Goal: Task Accomplishment & Management: Manage account settings

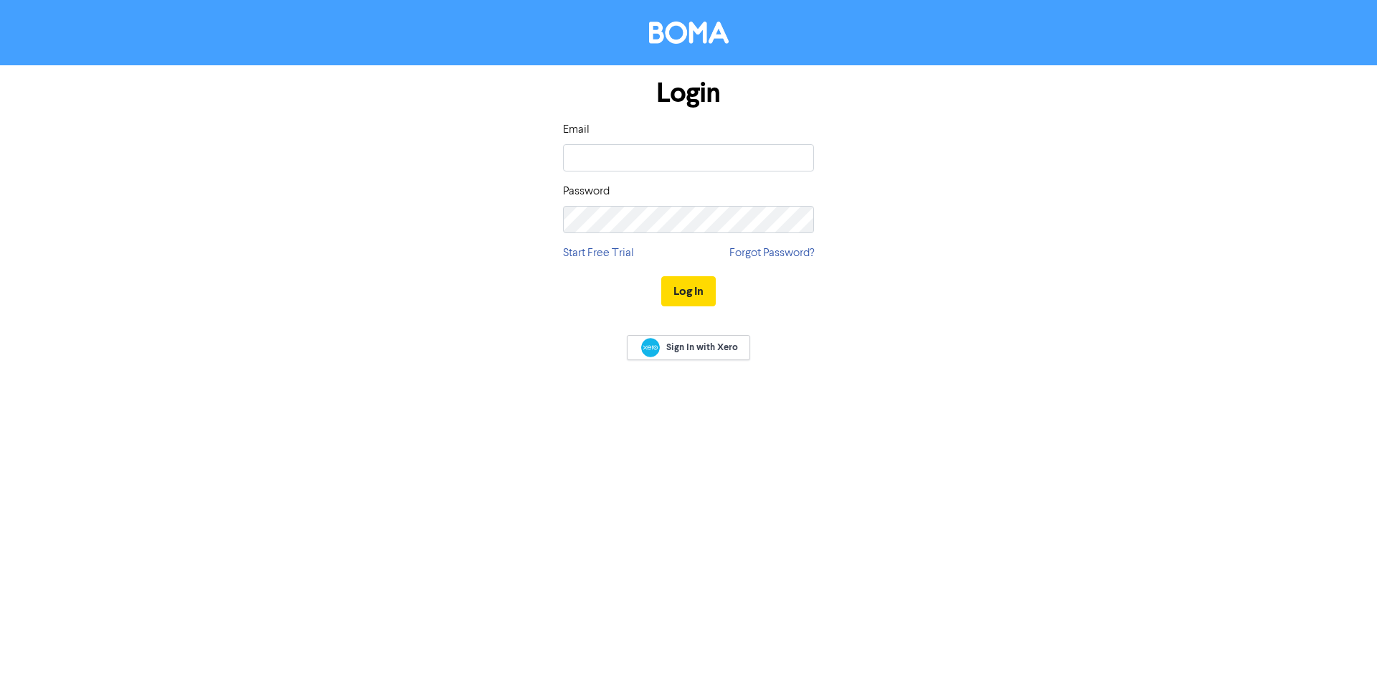
type input "[PERSON_NAME][EMAIL_ADDRESS][DOMAIN_NAME]"
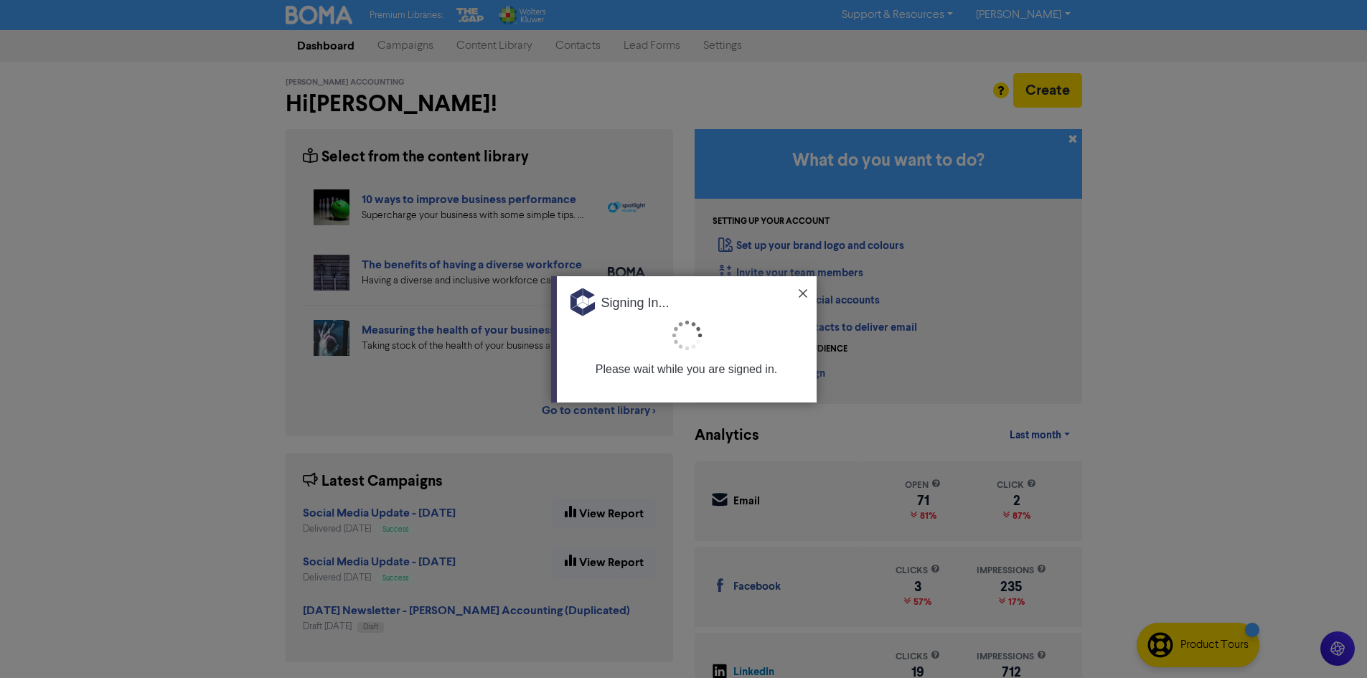
click at [799, 292] on img at bounding box center [802, 293] width 9 height 9
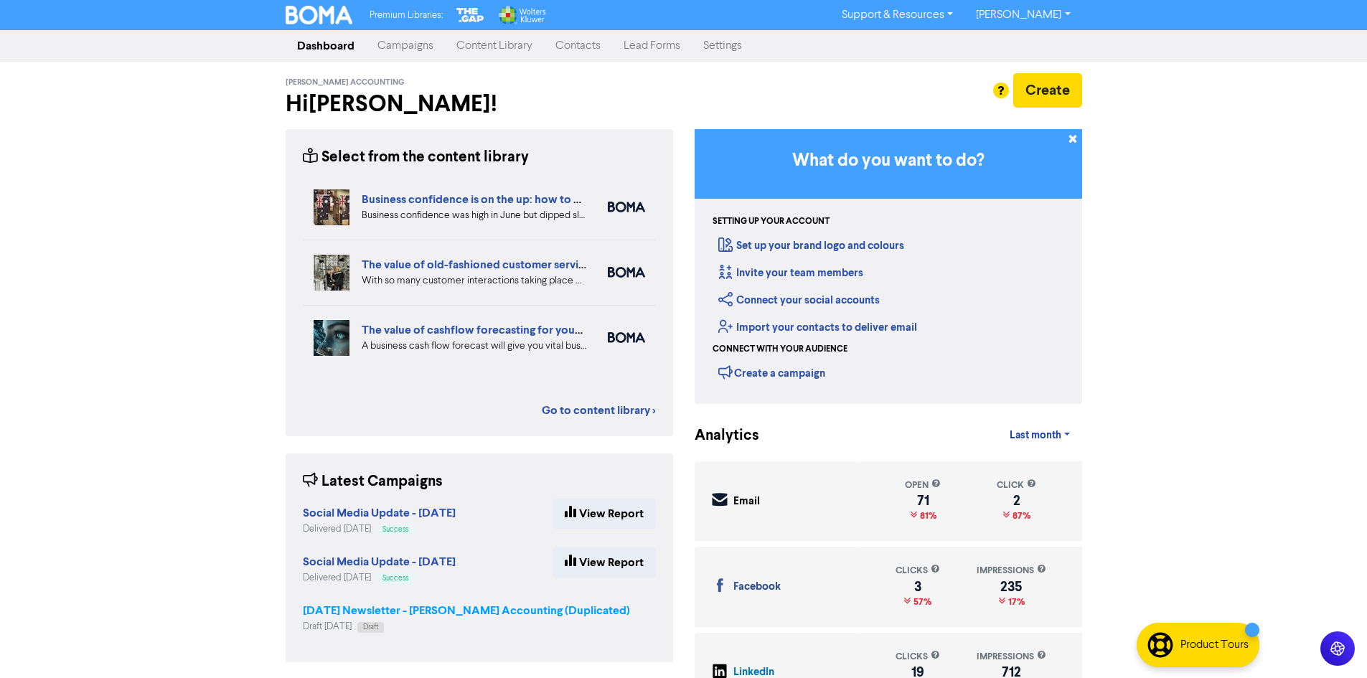
click at [402, 615] on strong "[DATE] Newsletter - [PERSON_NAME] Accounting (Duplicated)" at bounding box center [466, 610] width 327 height 14
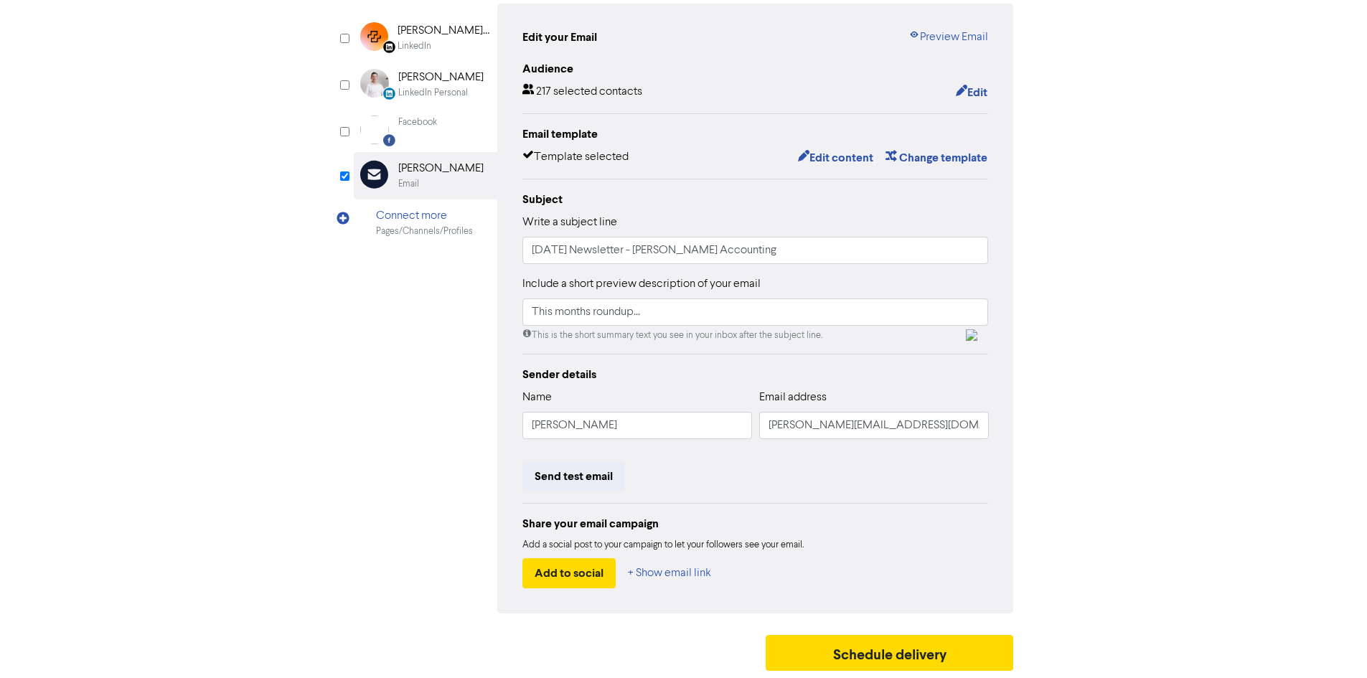
scroll to position [144, 0]
click at [879, 658] on button "Schedule delivery" at bounding box center [889, 653] width 248 height 36
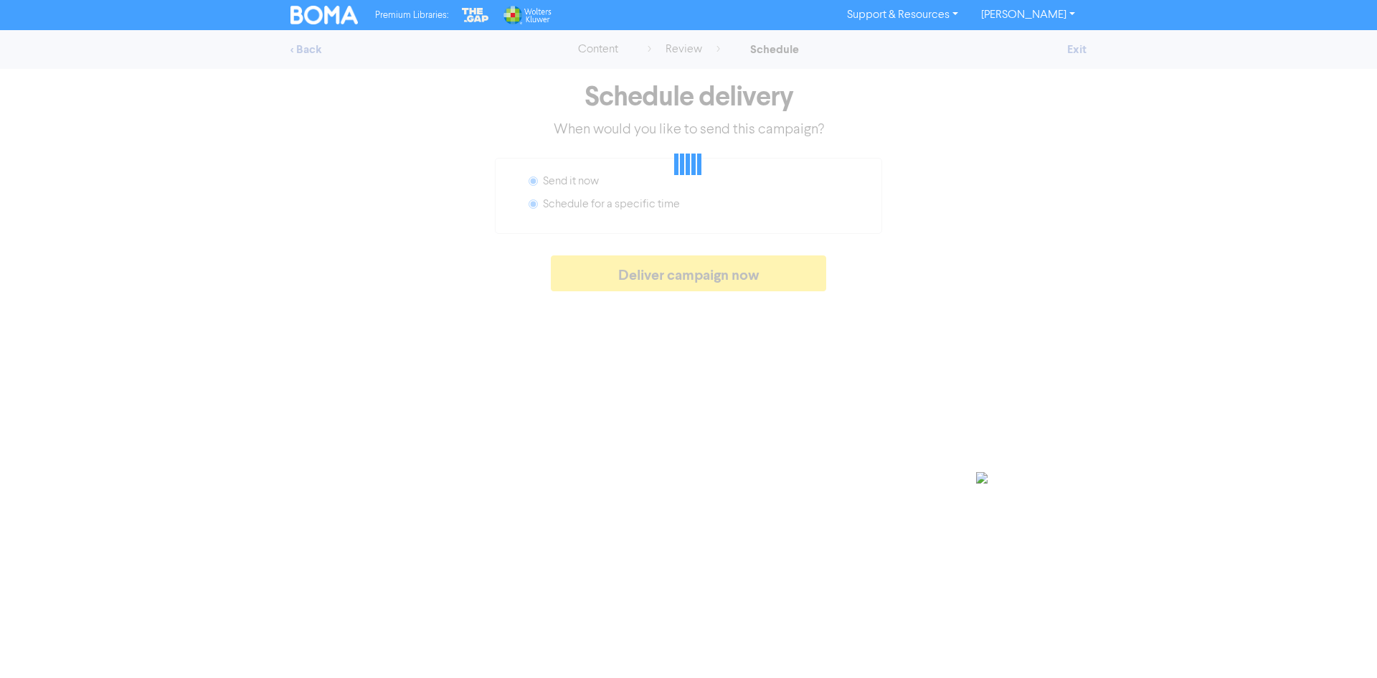
radio input "false"
radio input "true"
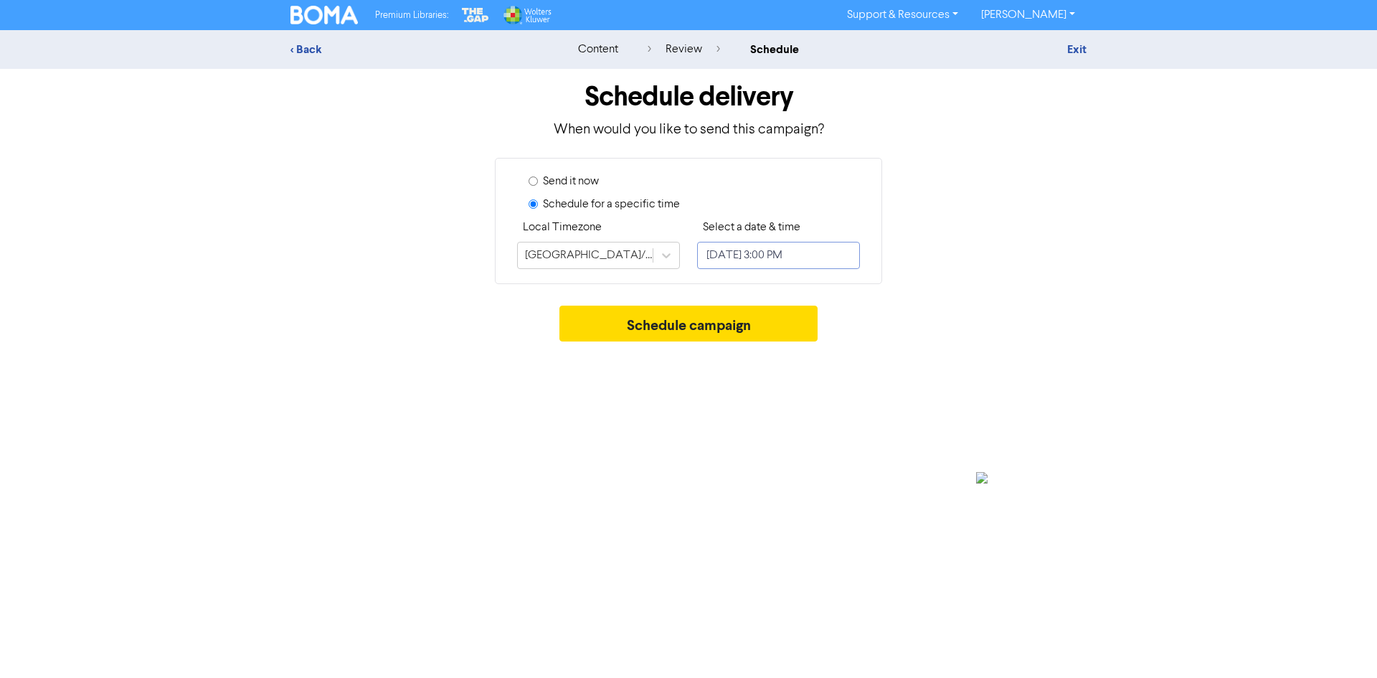
click at [769, 251] on input "[DATE] 3:00 PM" at bounding box center [778, 255] width 163 height 27
select select "9"
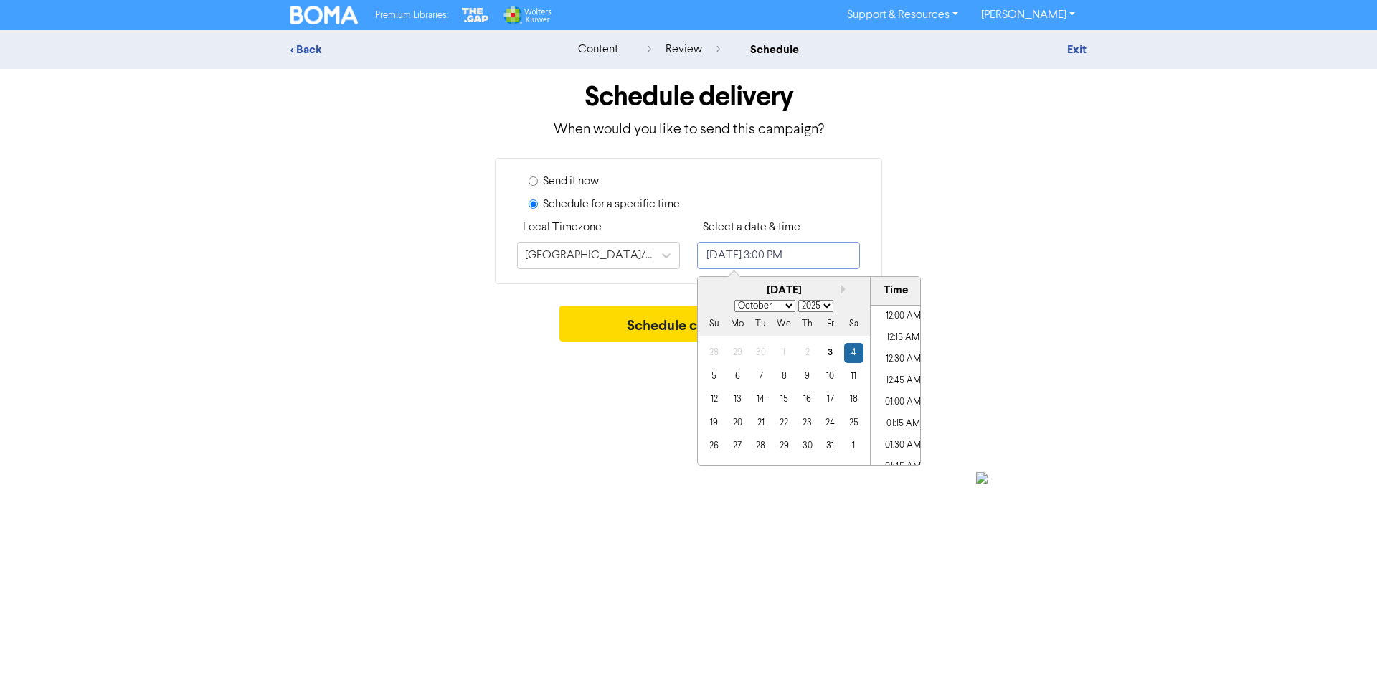
scroll to position [1222, 0]
click at [758, 374] on div "7" at bounding box center [760, 376] width 19 height 19
click at [915, 319] on li "11:00 AM" at bounding box center [903, 328] width 65 height 22
type input "[DATE] 11:00 AM"
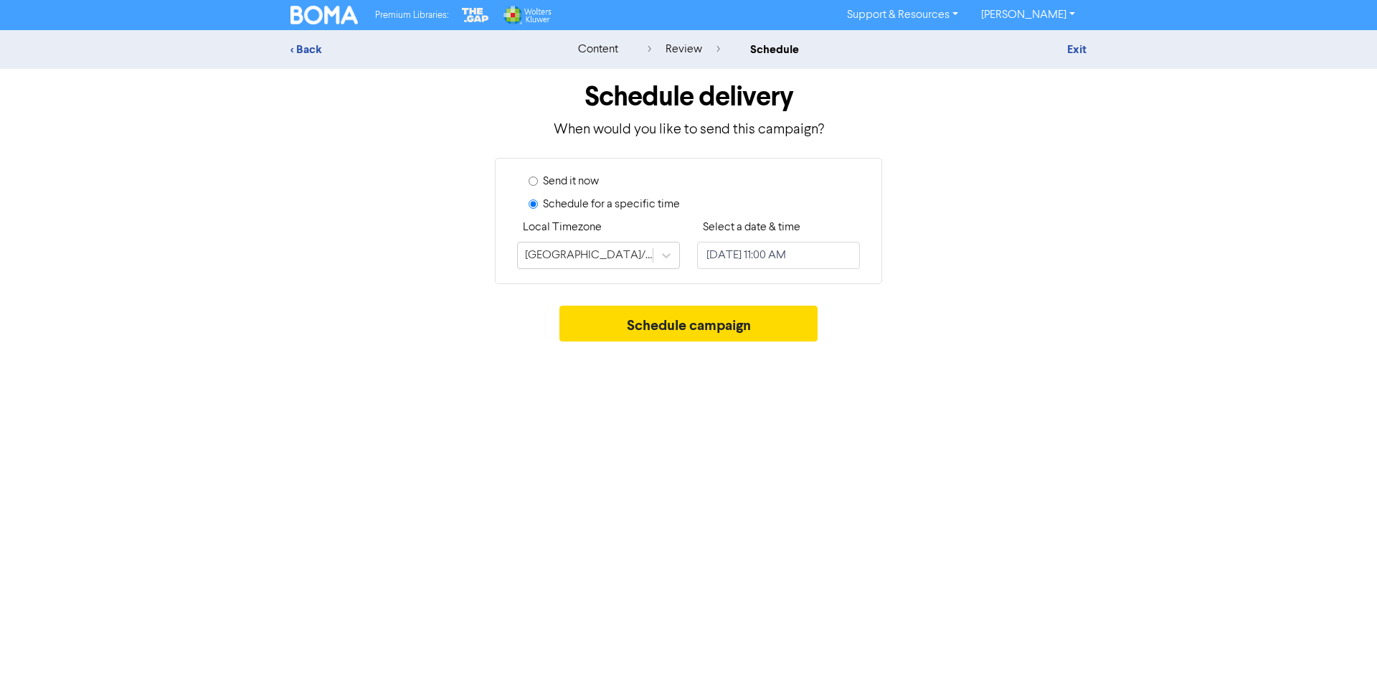
click at [1138, 458] on div "Premium Libraries: Support & Resources Video Tutorials FAQ & Guides Marketing E…" at bounding box center [688, 339] width 1377 height 678
click at [698, 334] on button "Schedule campaign" at bounding box center [689, 324] width 259 height 36
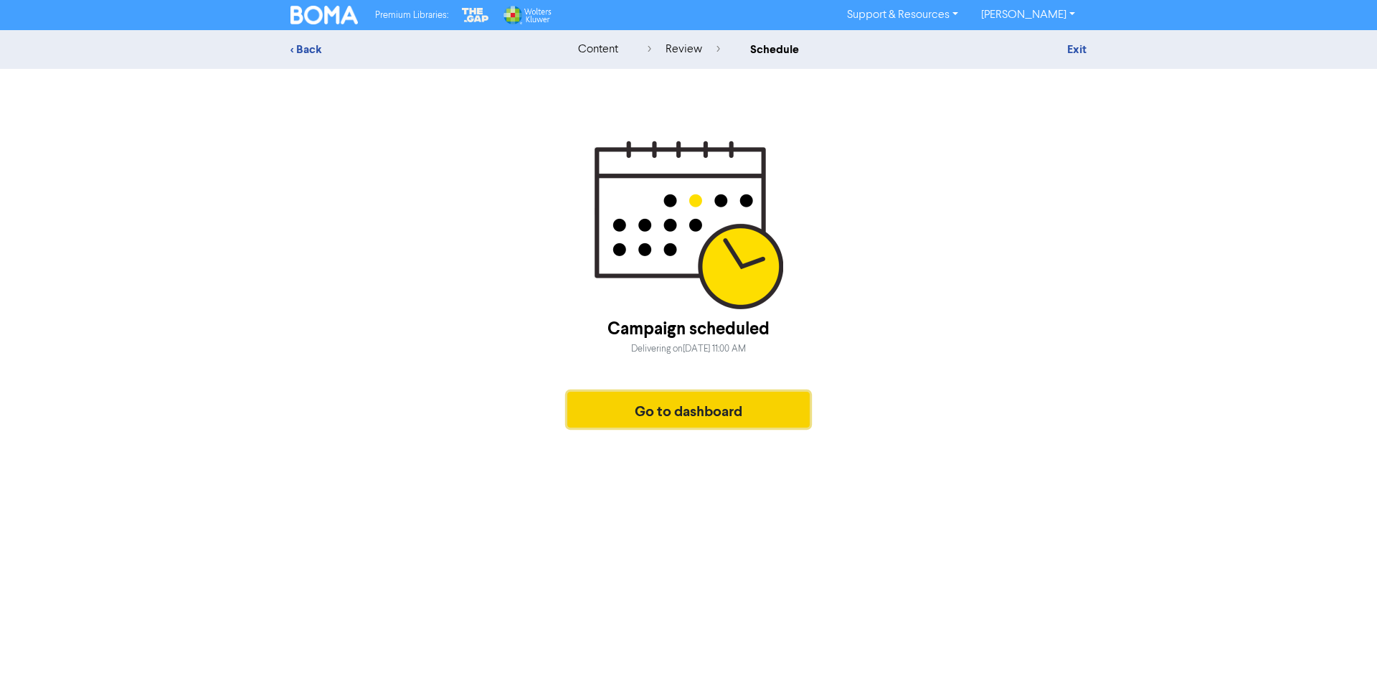
click at [675, 425] on button "Go to dashboard" at bounding box center [688, 410] width 242 height 36
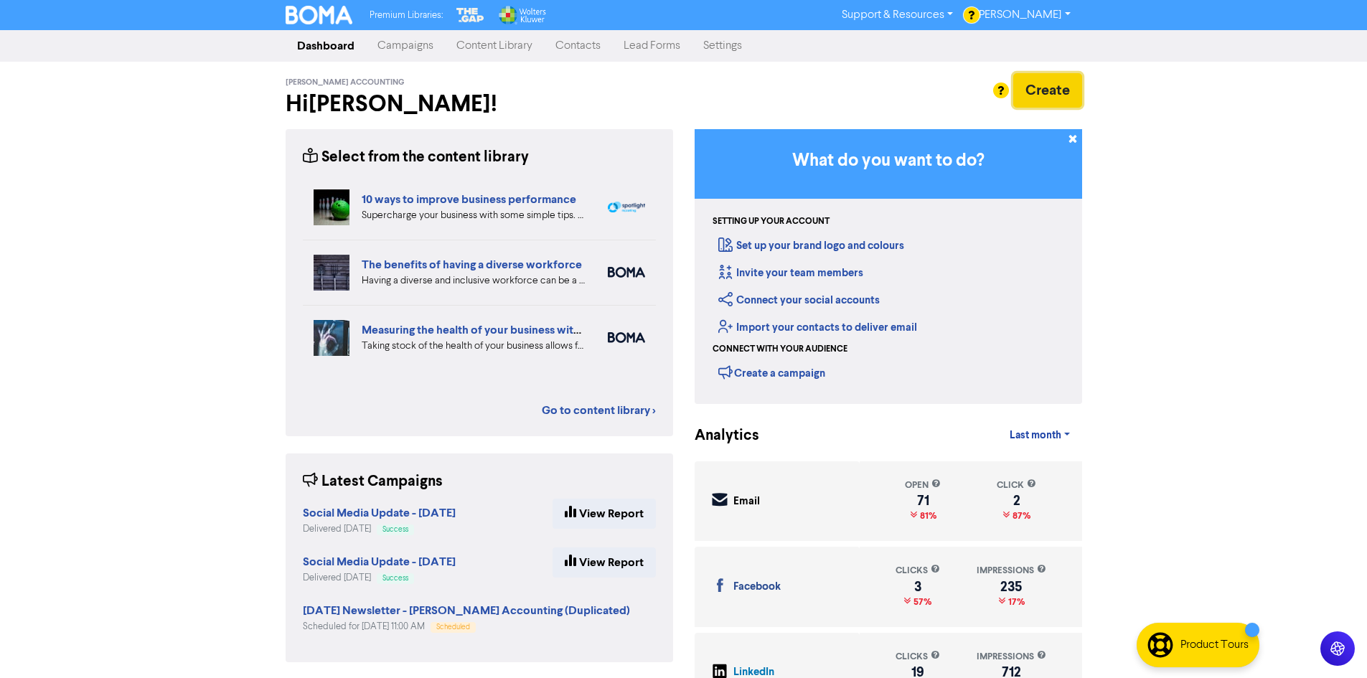
click at [1067, 97] on button "Create" at bounding box center [1047, 90] width 69 height 34
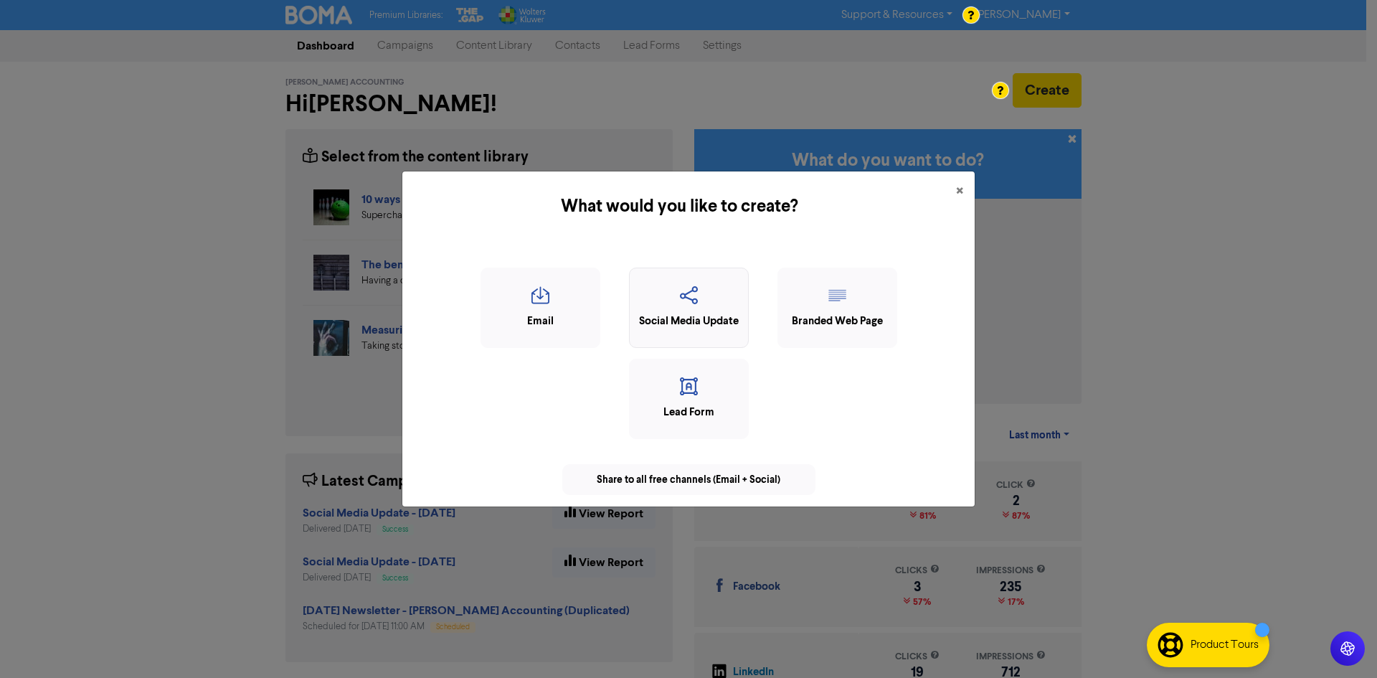
click at [675, 324] on div "Social Media Update" at bounding box center [689, 321] width 104 height 16
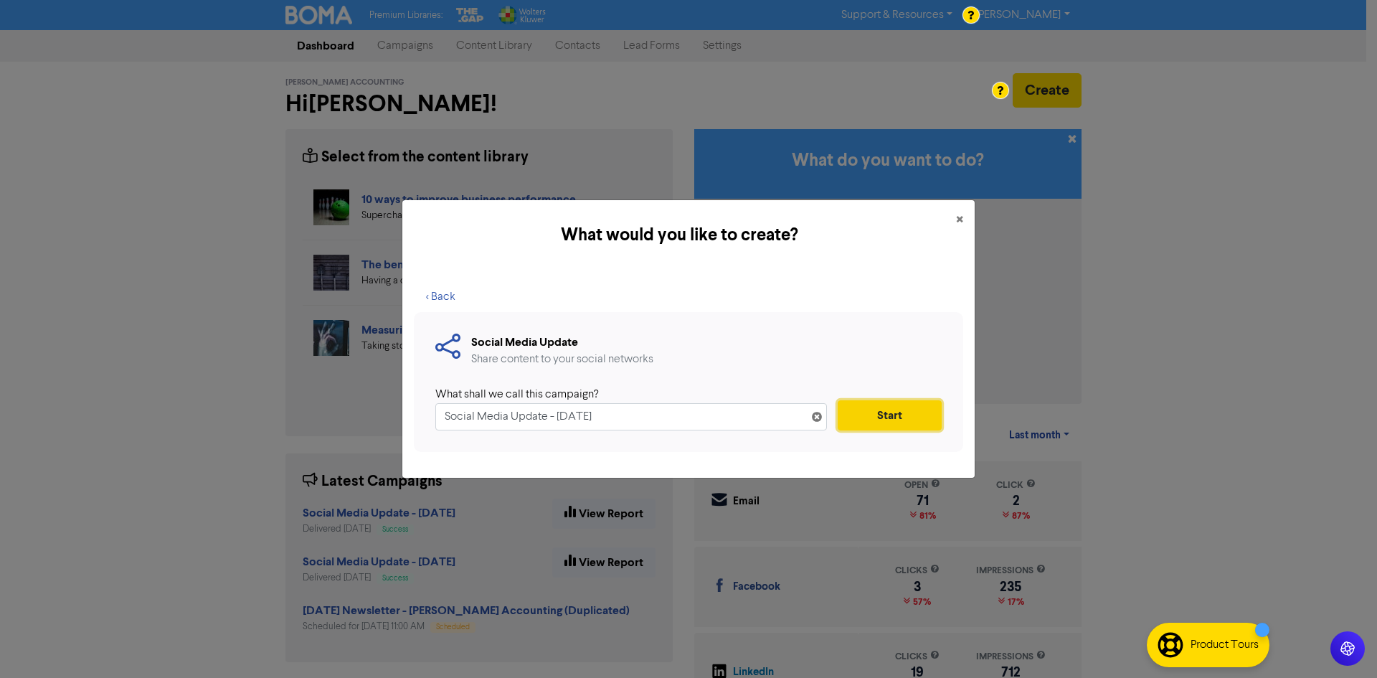
click at [875, 400] on button "Start" at bounding box center [890, 415] width 104 height 30
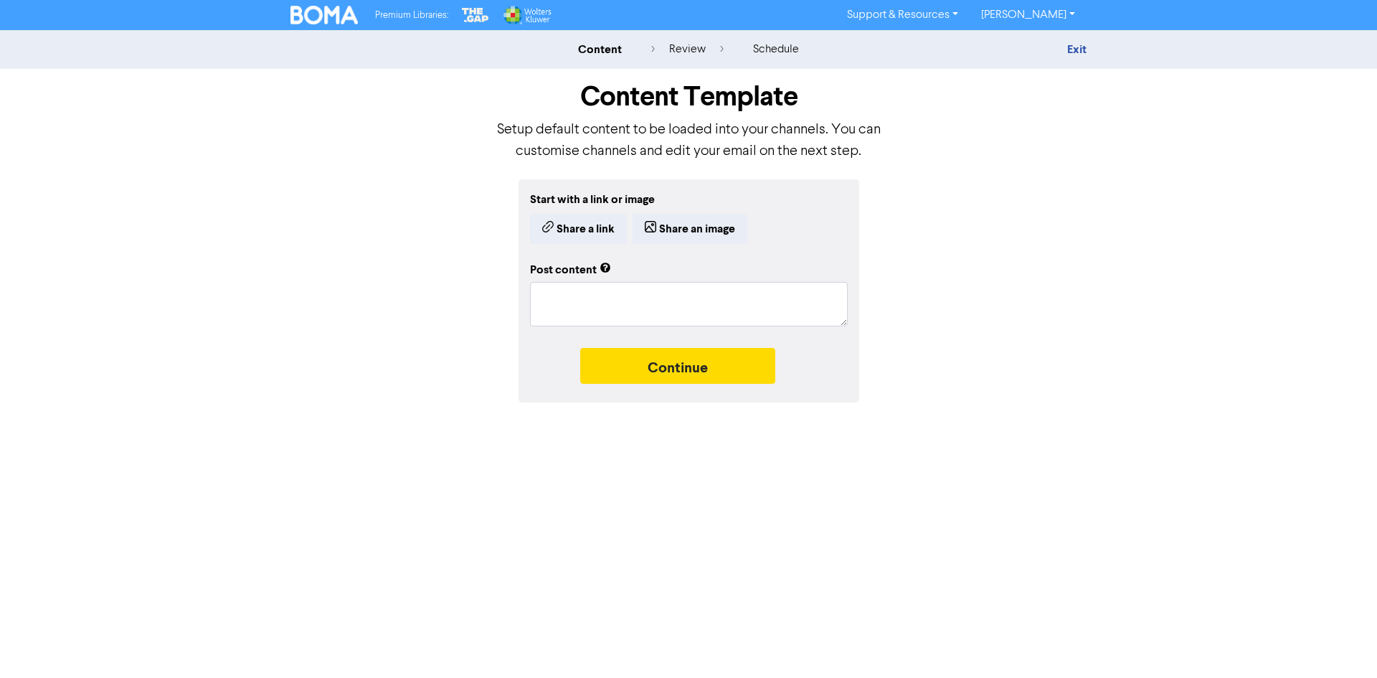
click at [581, 212] on div "Start with a link or image Share a link Share an image" at bounding box center [689, 217] width 318 height 53
click at [576, 234] on button "Share a link" at bounding box center [578, 229] width 97 height 30
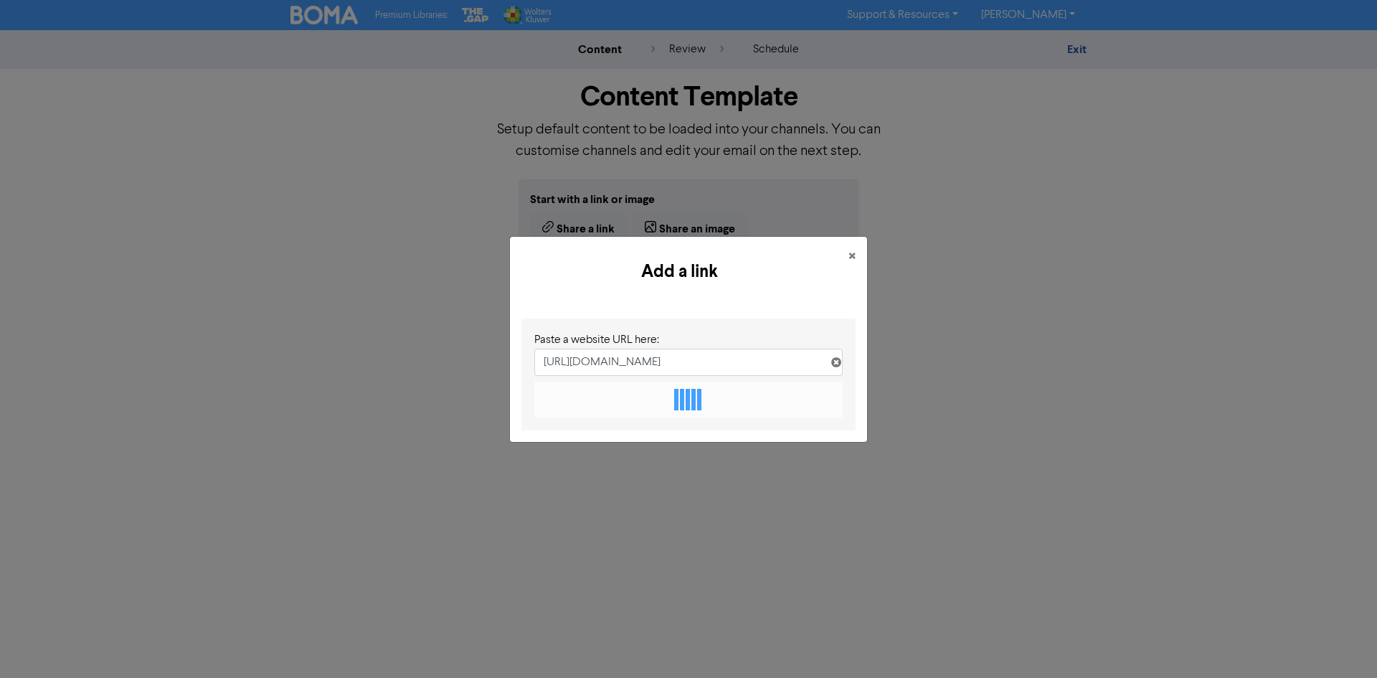
scroll to position [0, 252]
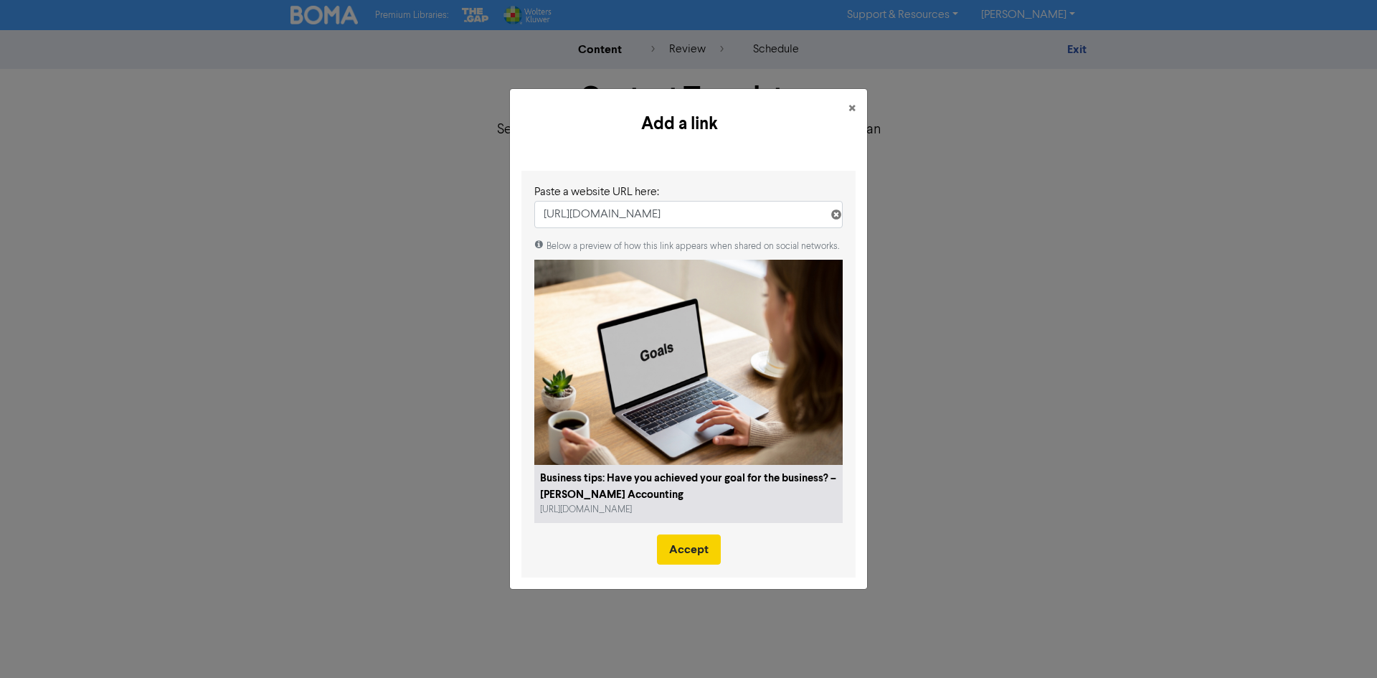
type input "[URL][DOMAIN_NAME]"
click at [680, 552] on button "Accept" at bounding box center [689, 549] width 64 height 30
type textarea "x"
type textarea "Founding, managing and growing a business is a BIG commitment. For most busines…"
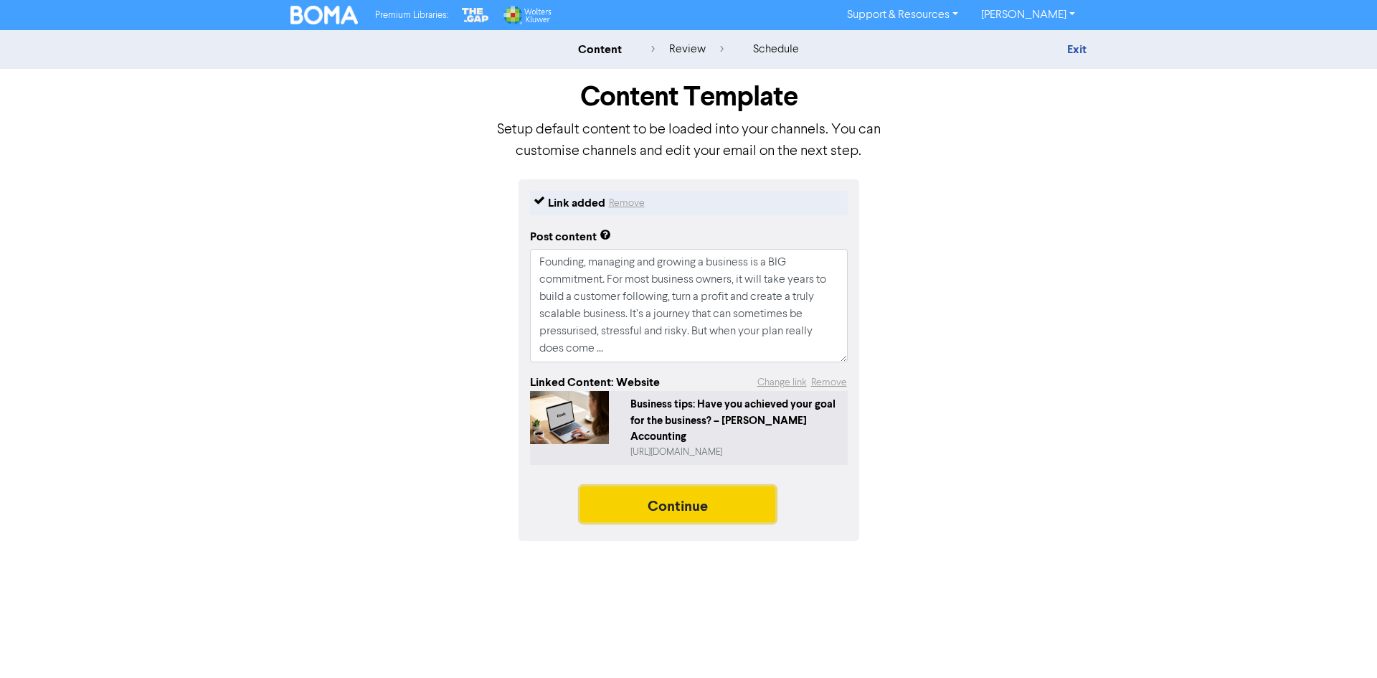
click at [699, 486] on button "Continue" at bounding box center [677, 504] width 195 height 36
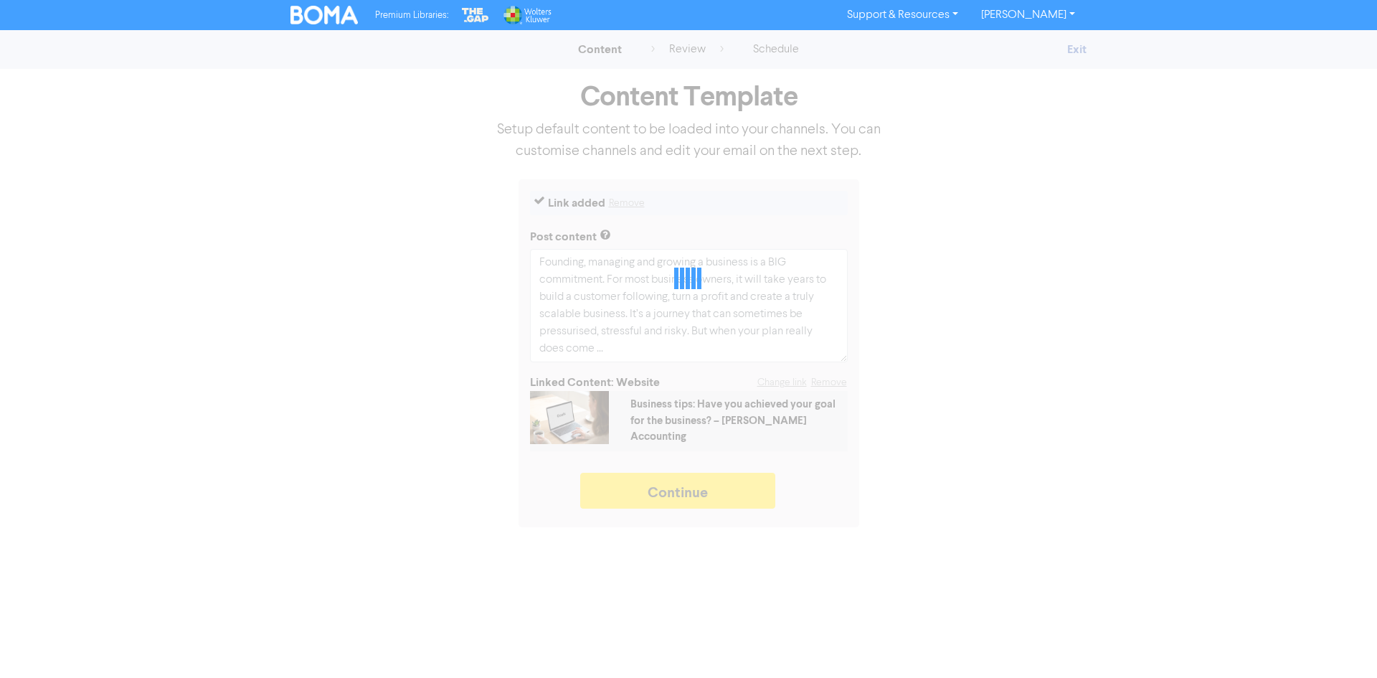
type textarea "x"
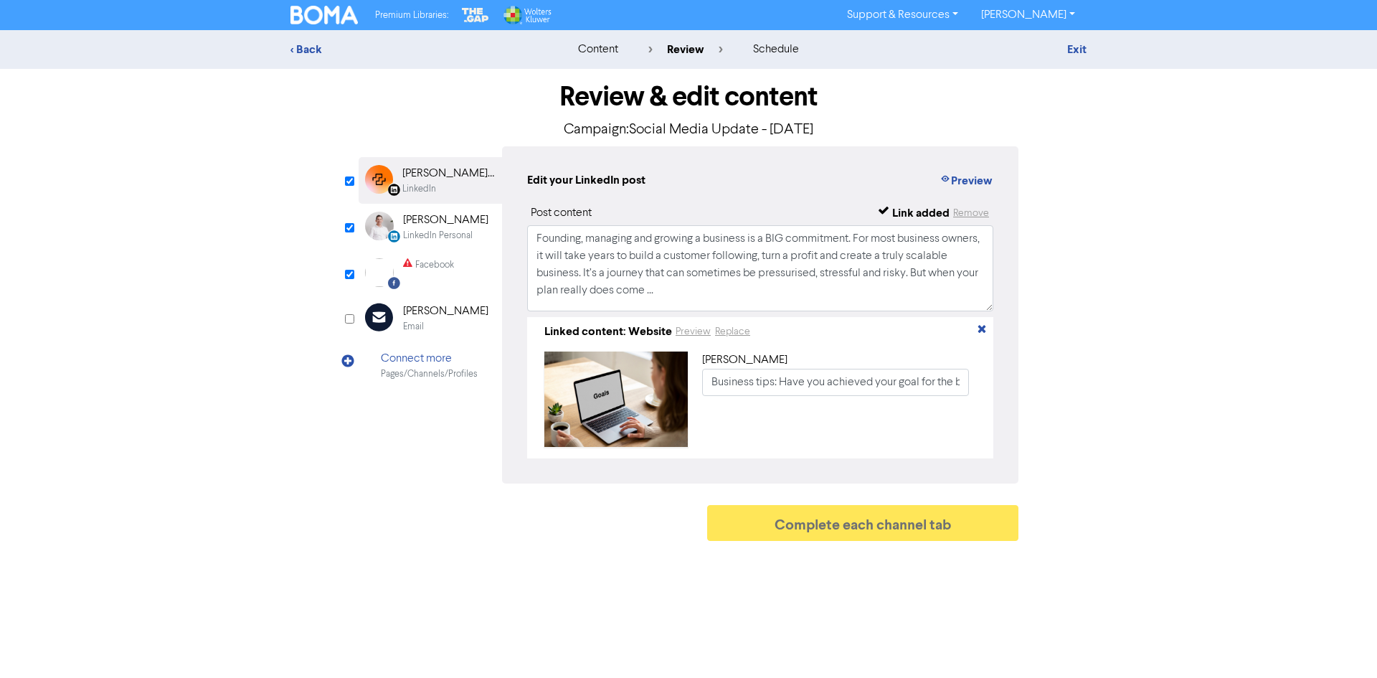
click at [425, 222] on div "[PERSON_NAME]" at bounding box center [445, 220] width 85 height 17
drag, startPoint x: 489, startPoint y: 224, endPoint x: 252, endPoint y: 168, distance: 243.2
click at [252, 168] on div "< Back content review schedule Exit Review & edit content Campaign: Social Medi…" at bounding box center [688, 289] width 1377 height 518
paste textarea "f you're hitting targets, turning profit, and thinking about what’s next — this…"
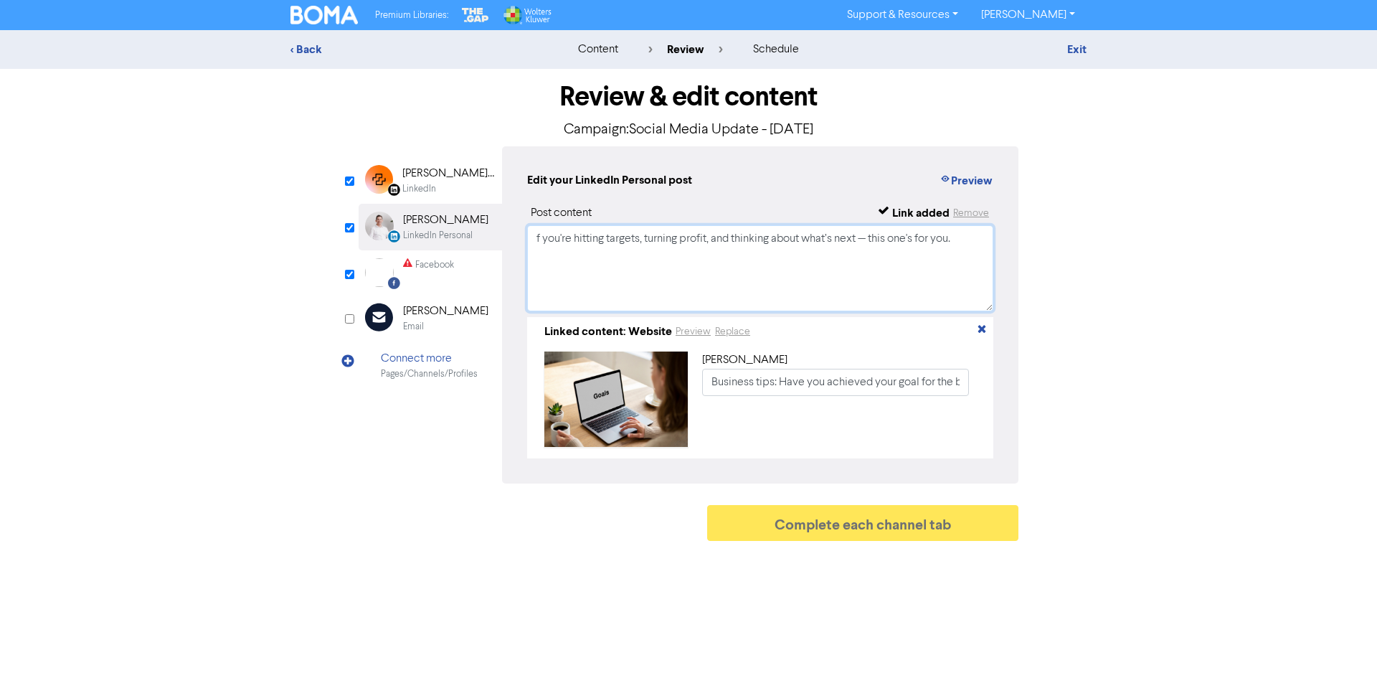
drag, startPoint x: 877, startPoint y: 244, endPoint x: 863, endPoint y: 245, distance: 13.7
click at [863, 244] on textarea "f you're hitting targets, turning profit, and thinking about what’s next — this…" at bounding box center [760, 268] width 466 height 86
type textarea "f you're hitting targets, turning profit, and thinking about what’s next, this …"
click at [408, 180] on div "[PERSON_NAME] Accounting" at bounding box center [448, 173] width 92 height 17
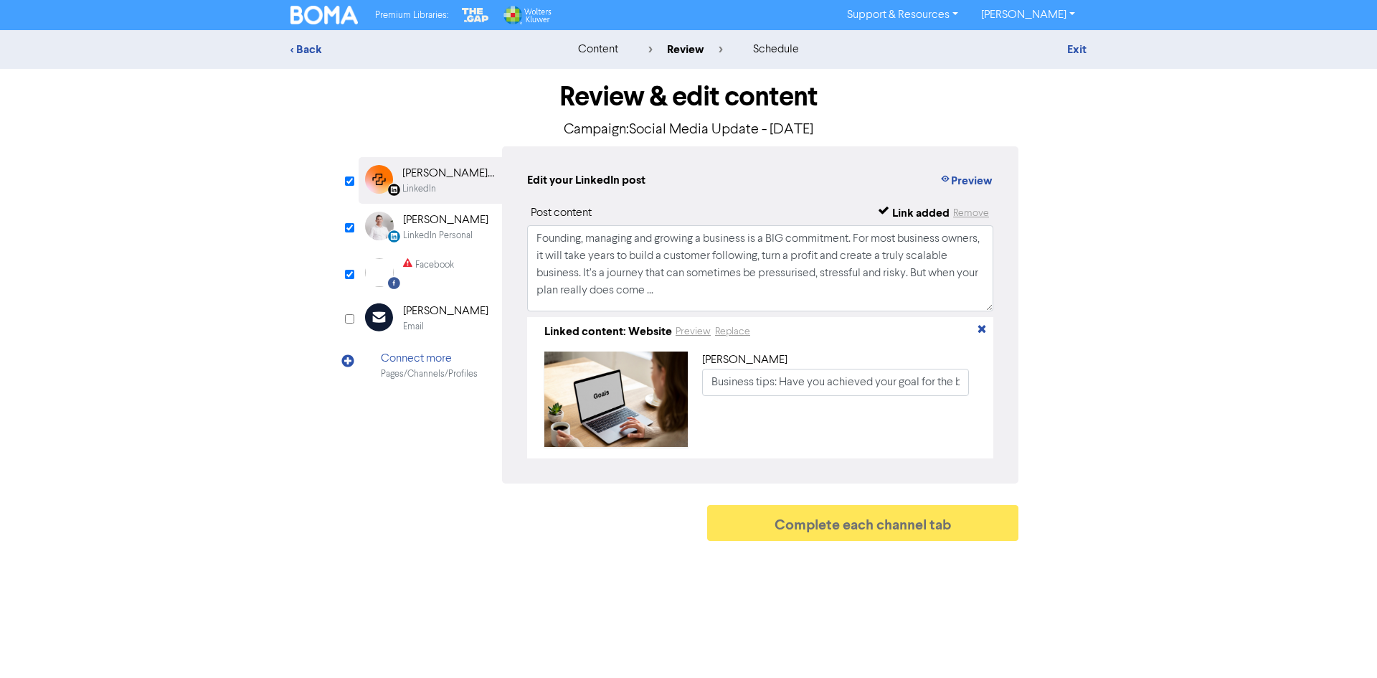
click at [423, 273] on div "Facebook" at bounding box center [428, 272] width 51 height 29
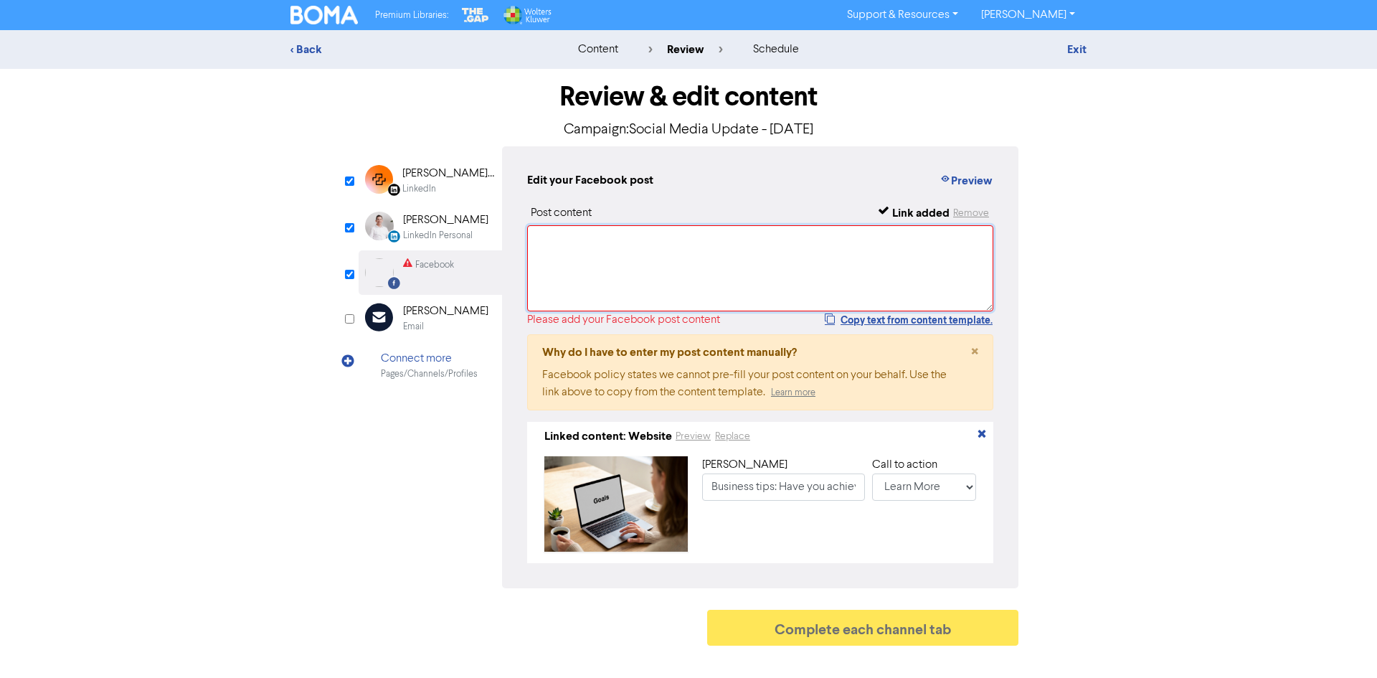
click at [676, 282] on textarea at bounding box center [760, 268] width 466 height 86
paste textarea "f your business is growing, profitable & running smoothly... it might be time f…"
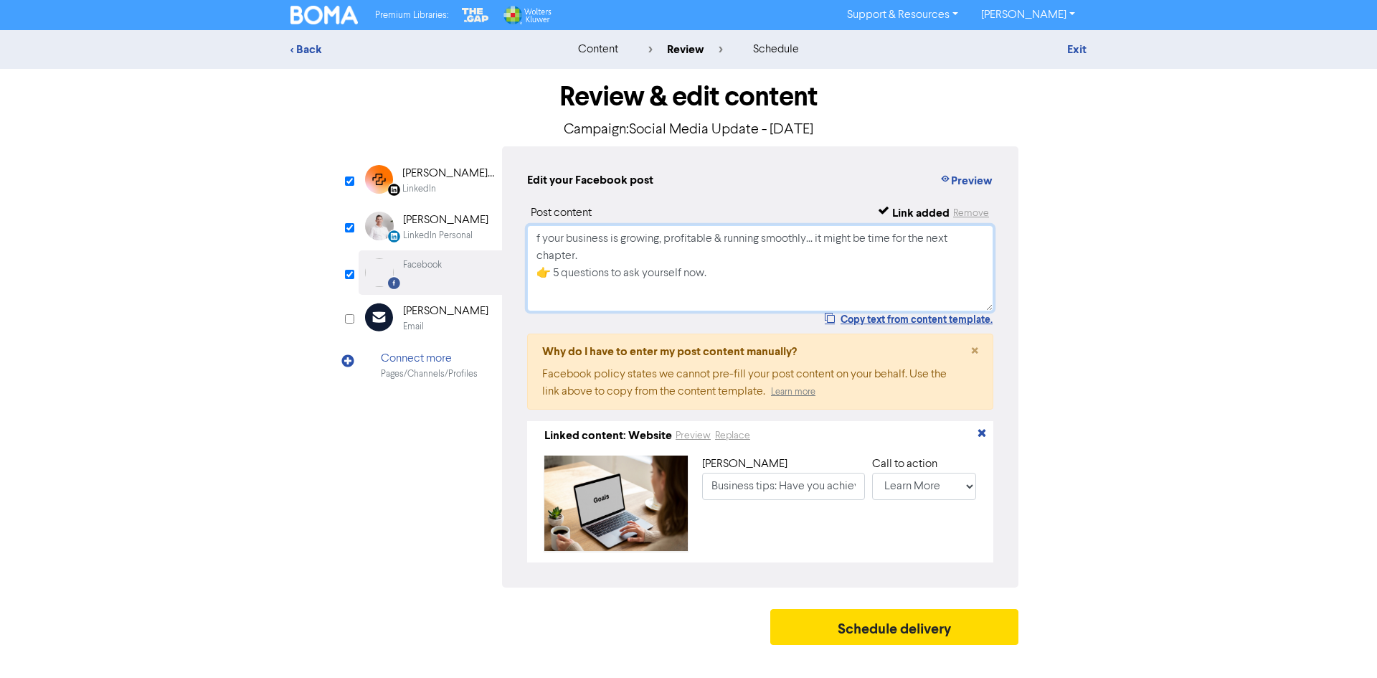
click at [539, 238] on textarea "f your business is growing, profitable & running smoothly... it might be time f…" at bounding box center [760, 268] width 466 height 86
type textarea "If your business is growing, profitable & running smoothly... it might be time …"
click at [462, 231] on div "LinkedIn Personal" at bounding box center [438, 236] width 70 height 14
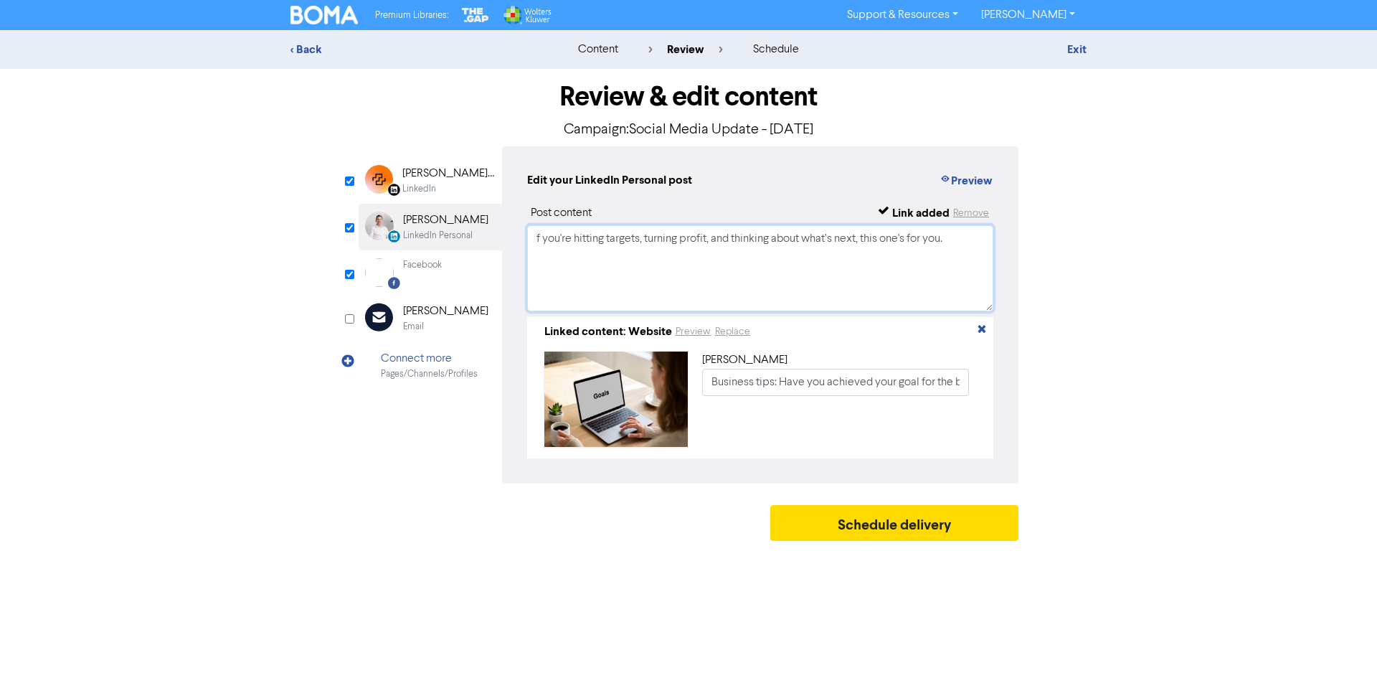
click at [532, 238] on textarea "f you're hitting targets, turning profit, and thinking about what’s next, this …" at bounding box center [760, 268] width 466 height 86
type textarea "If you're hitting targets, turning profit, and thinking about what’s next, this…"
click at [471, 167] on div "[PERSON_NAME] Accounting" at bounding box center [448, 173] width 92 height 17
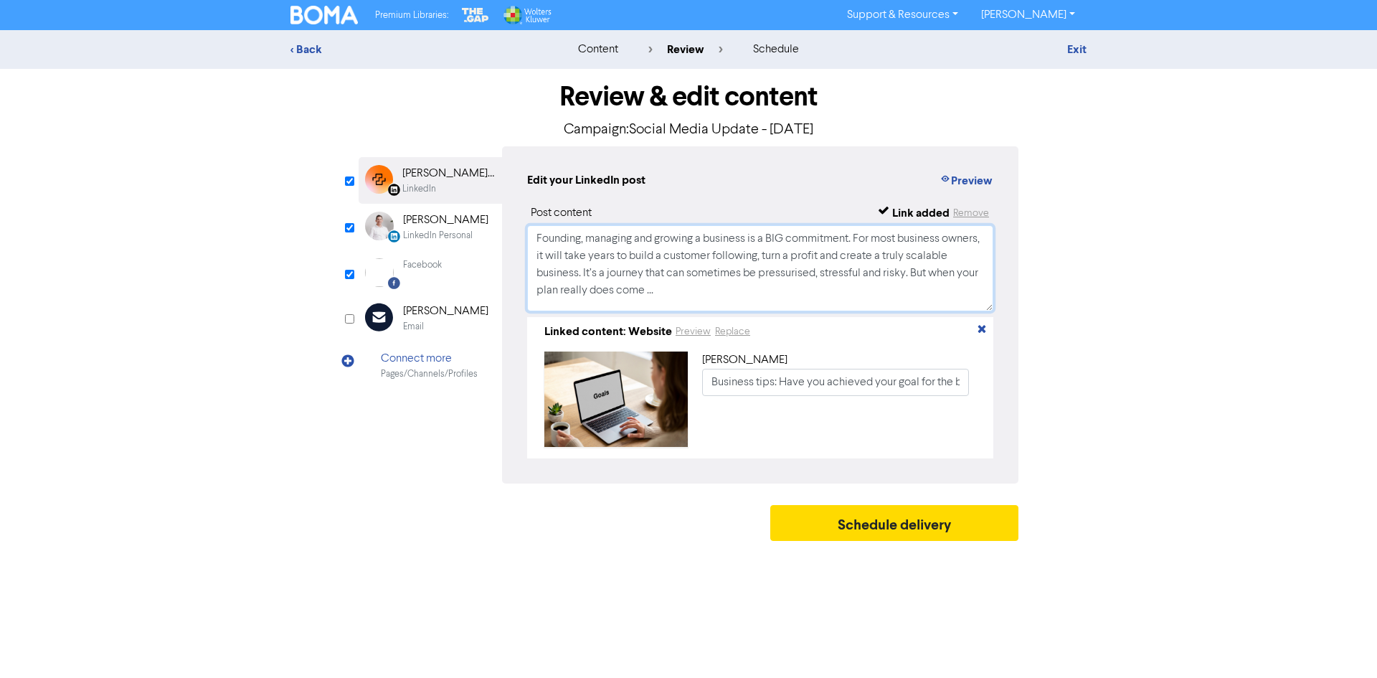
click at [717, 285] on textarea "Founding, managing and growing a business is a BIG commitment. For most busines…" at bounding box center [760, 268] width 466 height 86
drag, startPoint x: 753, startPoint y: 294, endPoint x: 326, endPoint y: 218, distance: 434.2
click at [326, 217] on div "Review & edit content Campaign: Social Media Update - [DATE] LinkedIn Page Crea…" at bounding box center [689, 308] width 818 height 479
paste textarea "Built the business. Now what? 5 quick questions to guide your next move"
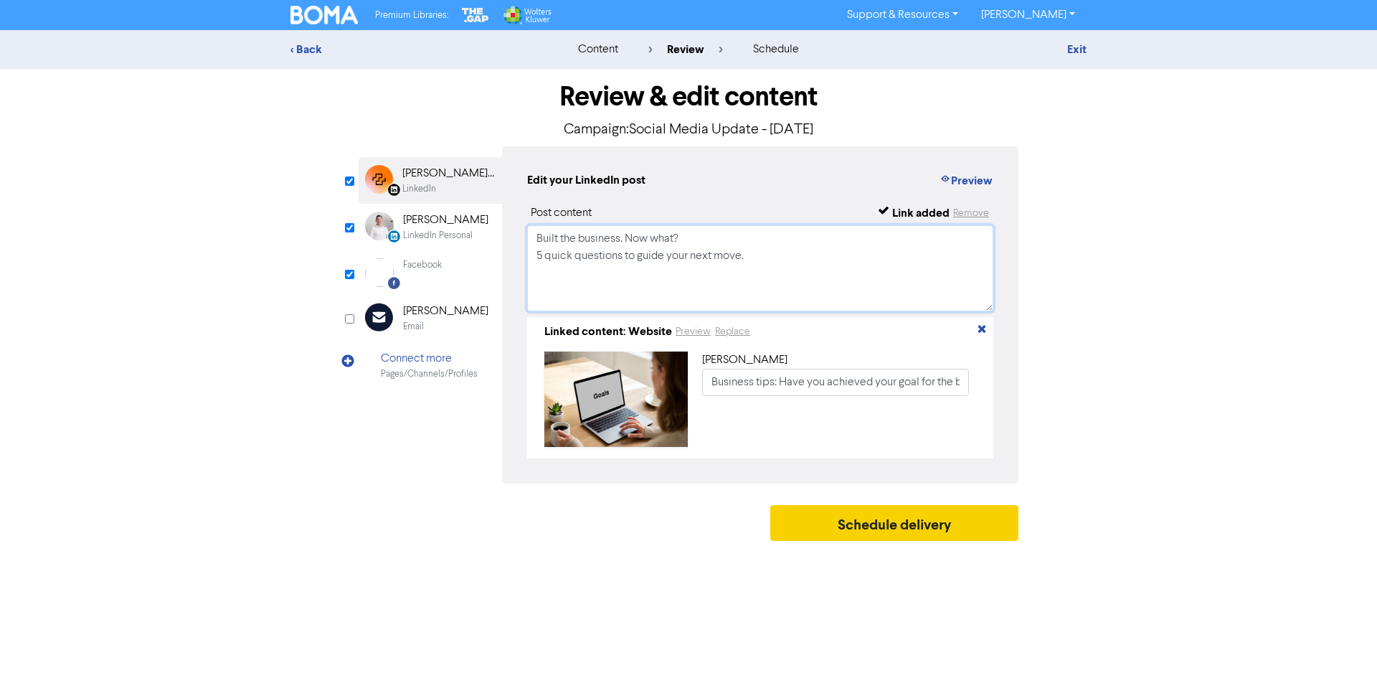
type textarea "Built the business. Now what? 5 quick questions to guide your next move."
click at [862, 537] on button "Schedule delivery" at bounding box center [894, 523] width 248 height 36
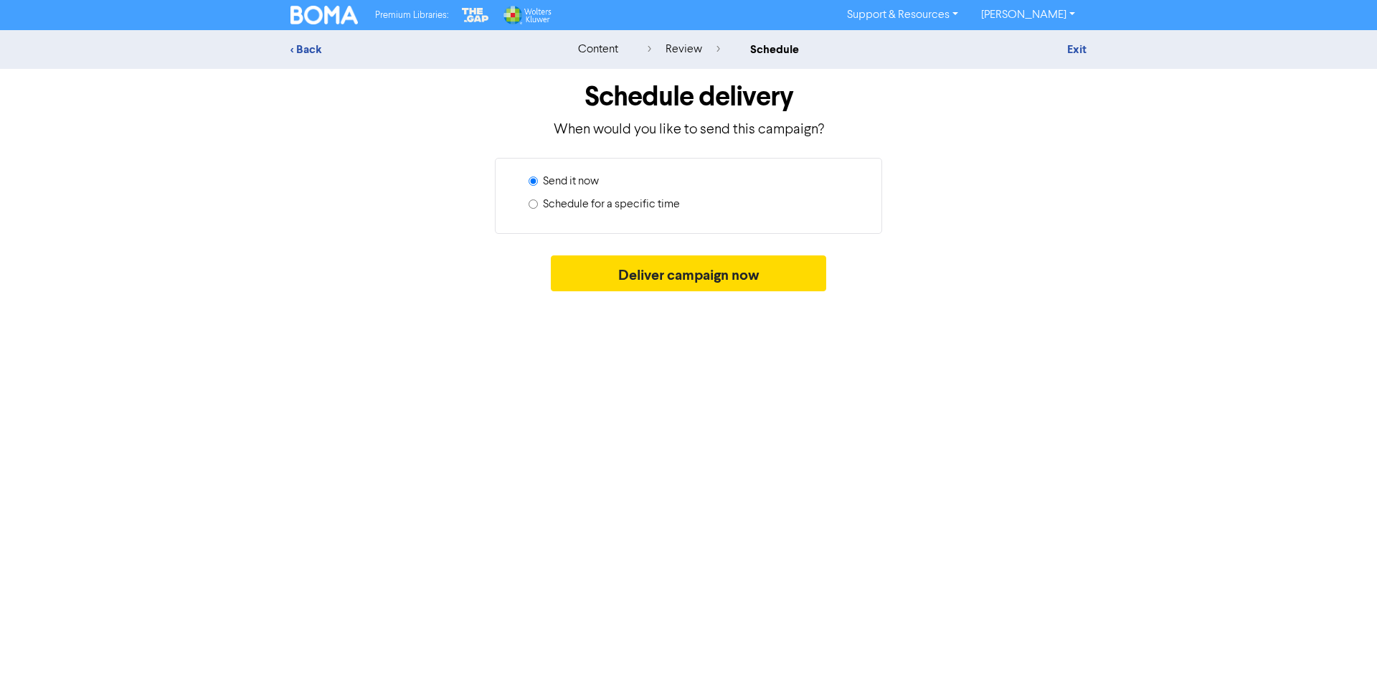
click at [642, 199] on label "Schedule for a specific time" at bounding box center [611, 204] width 137 height 17
click at [538, 199] on input "Schedule for a specific time" at bounding box center [533, 203] width 9 height 9
radio input "true"
radio input "false"
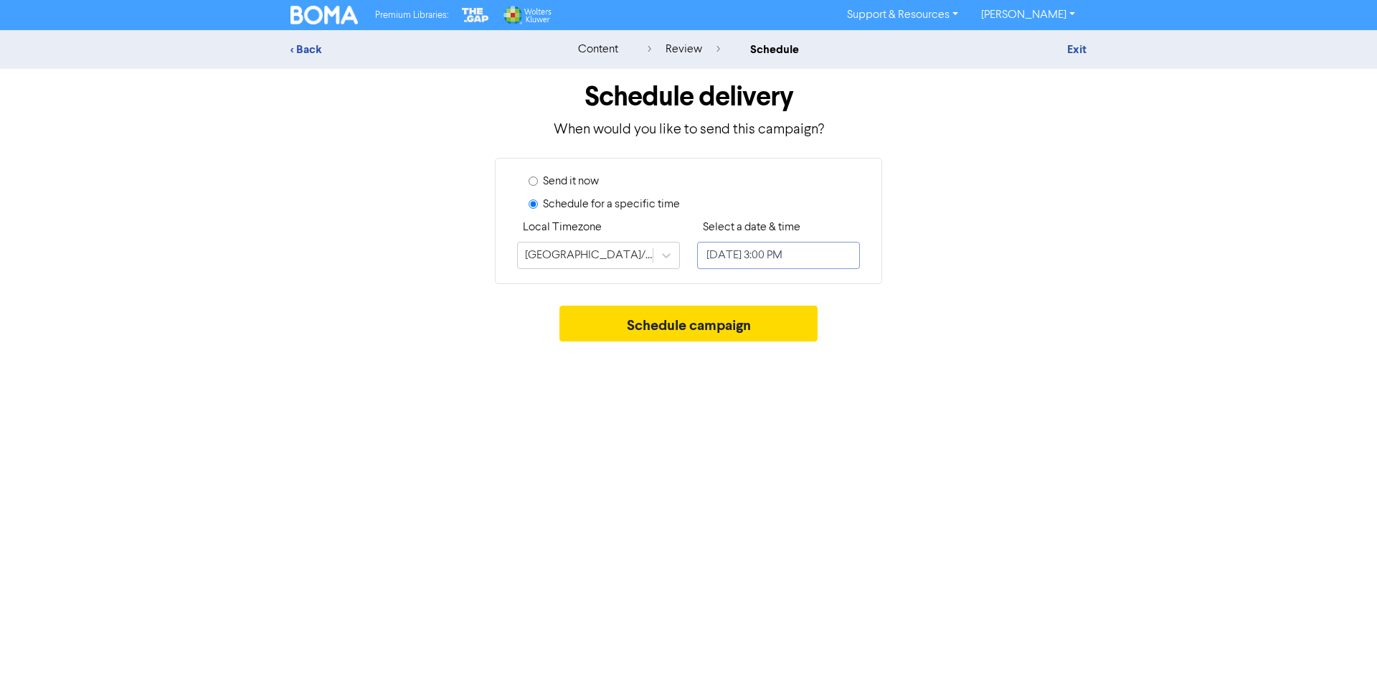
click at [760, 259] on input "[DATE] 3:00 PM" at bounding box center [778, 255] width 163 height 27
select select "9"
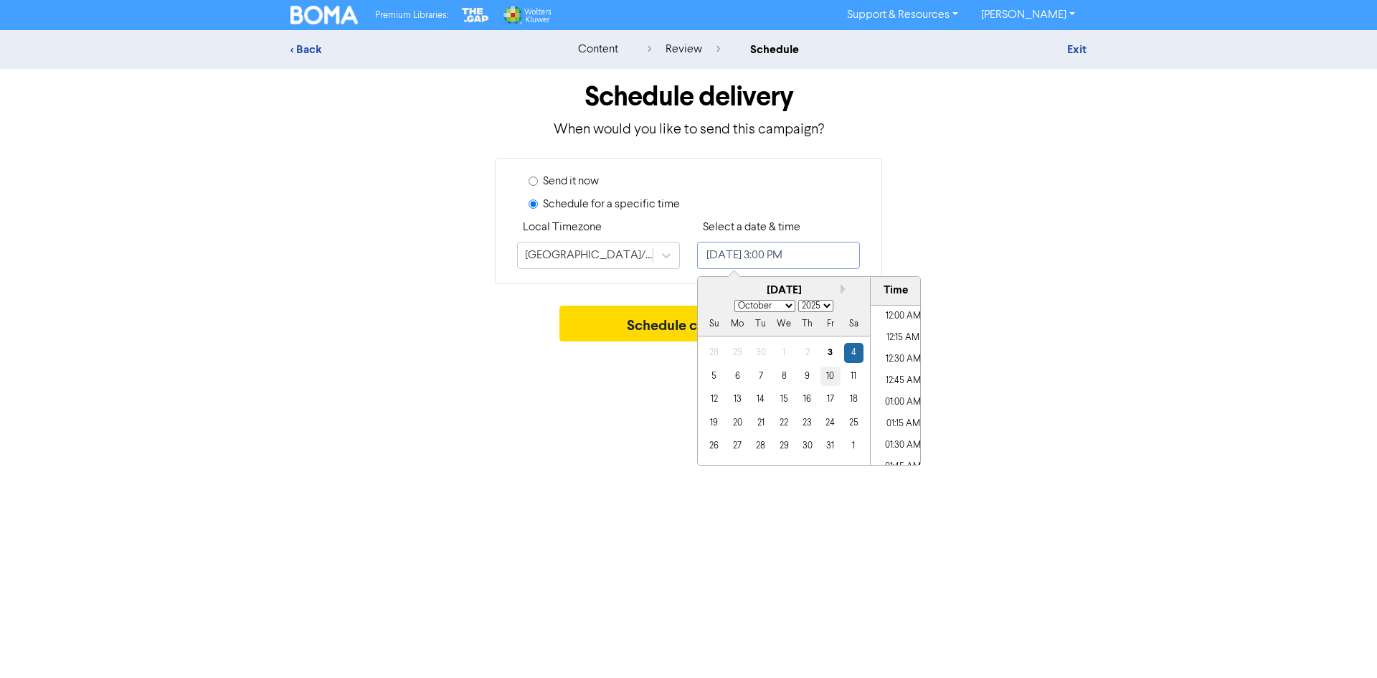
scroll to position [1222, 0]
click at [765, 379] on div "7" at bounding box center [760, 376] width 19 height 19
click at [900, 334] on li "11:00 AM" at bounding box center [903, 328] width 65 height 22
type input "[DATE] 11:00 AM"
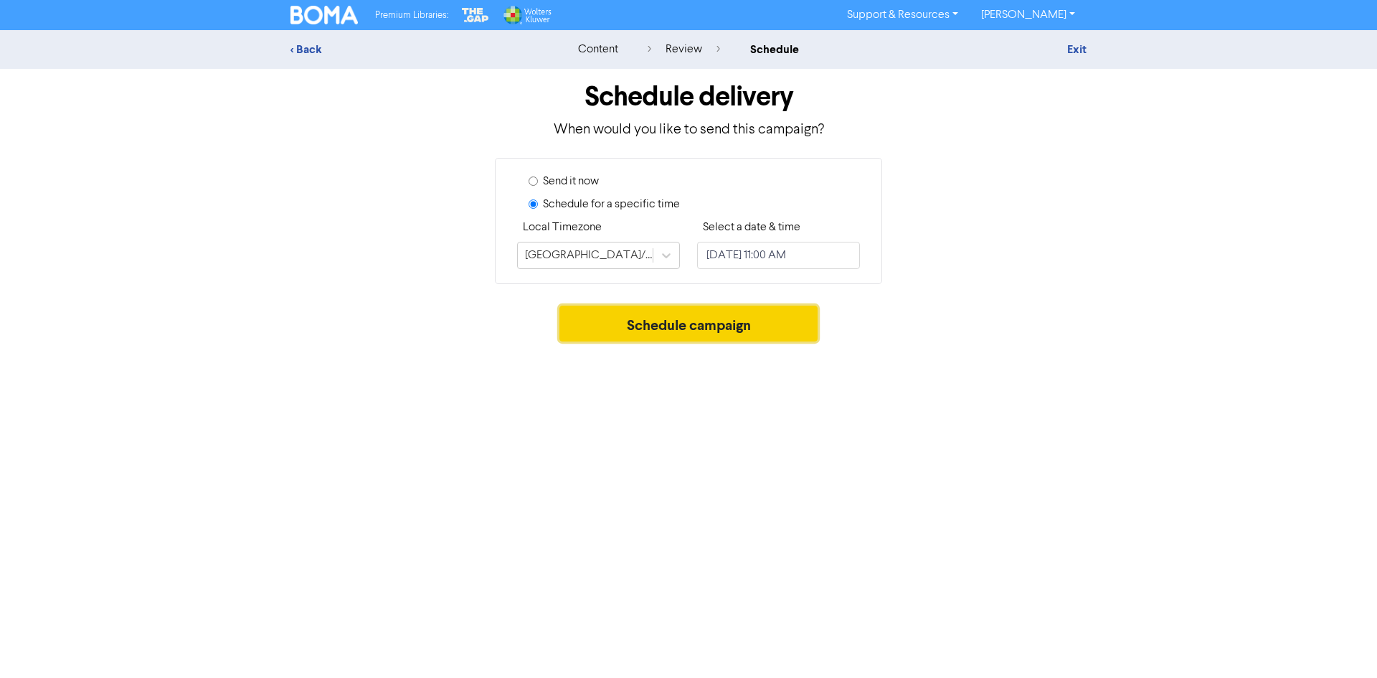
click at [661, 314] on button "Schedule campaign" at bounding box center [689, 324] width 259 height 36
